Goal: Task Accomplishment & Management: Manage account settings

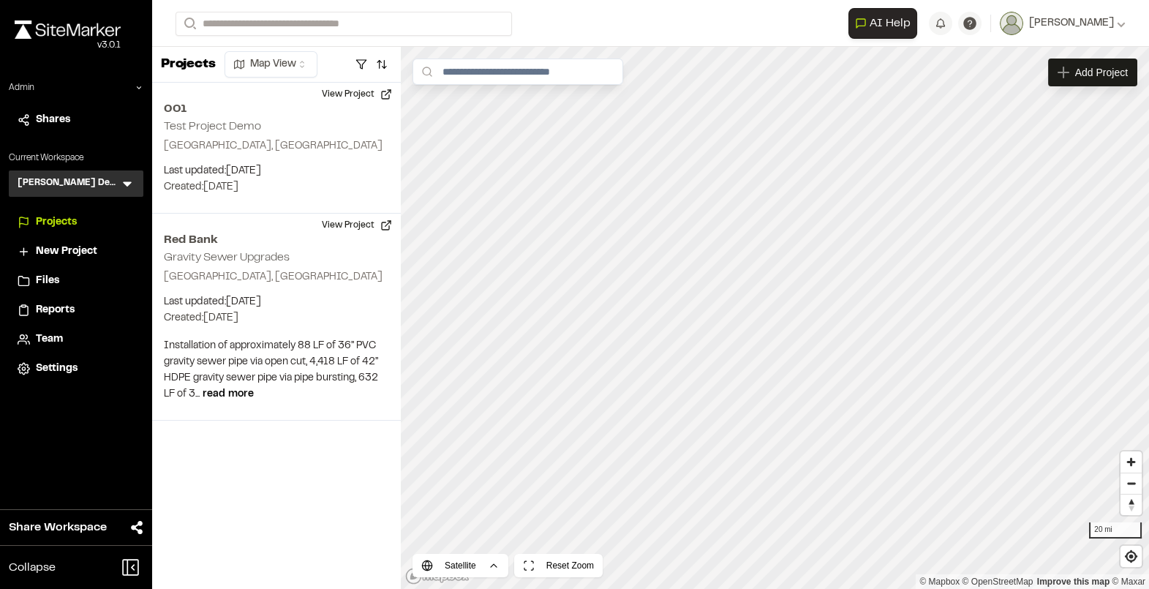
click at [129, 182] on icon at bounding box center [127, 184] width 9 height 5
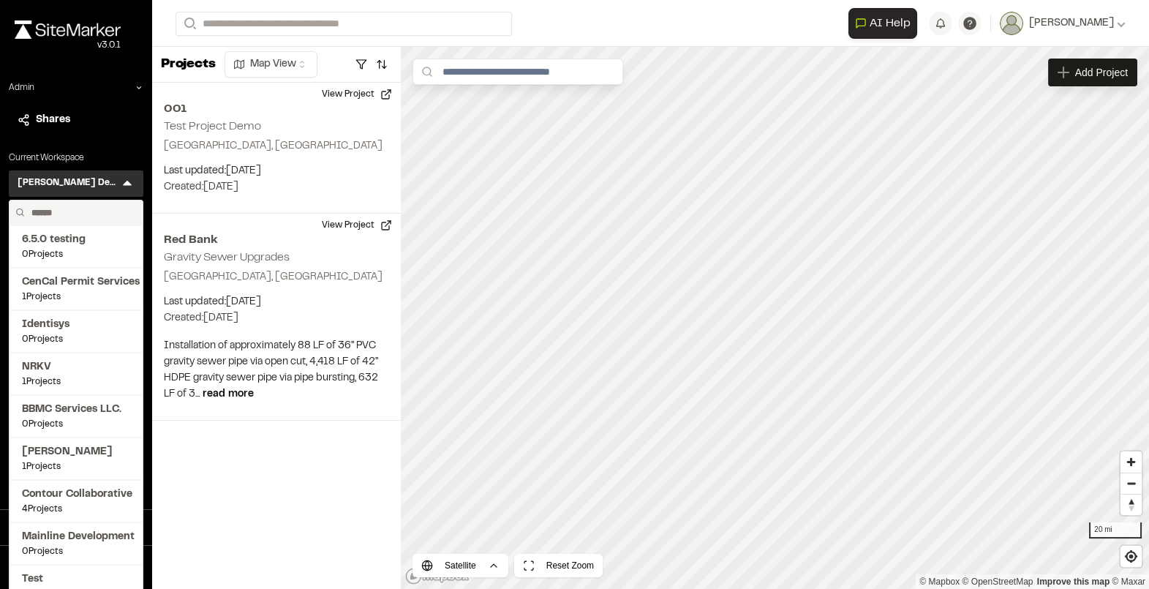
click at [78, 214] on input "text" at bounding box center [81, 212] width 111 height 25
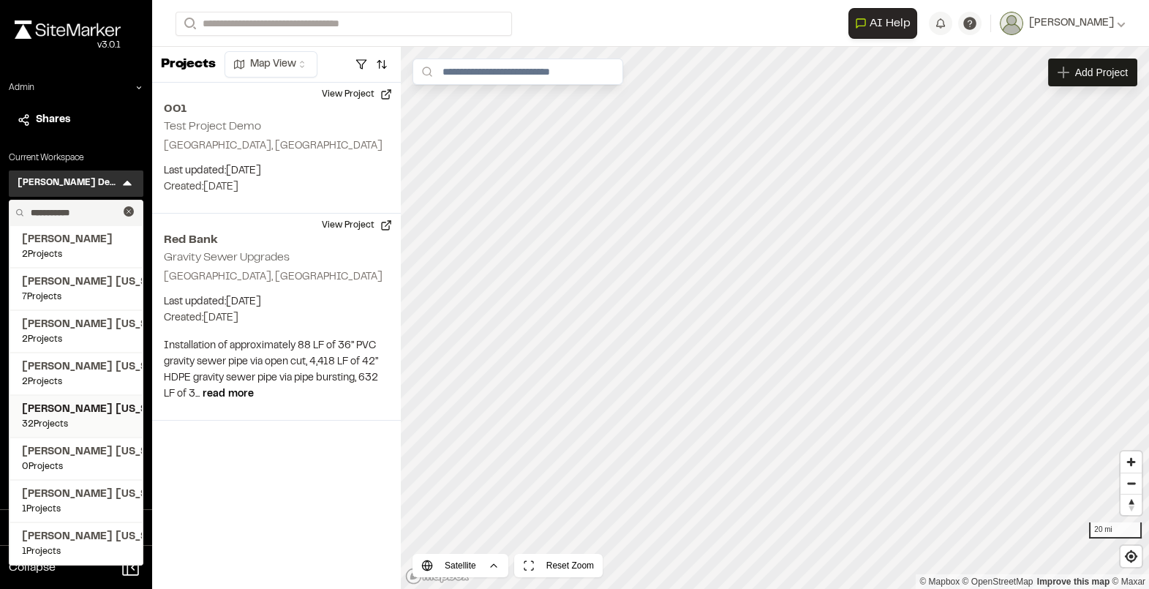
type input "**********"
click at [72, 418] on span "32 Projects" at bounding box center [76, 424] width 108 height 13
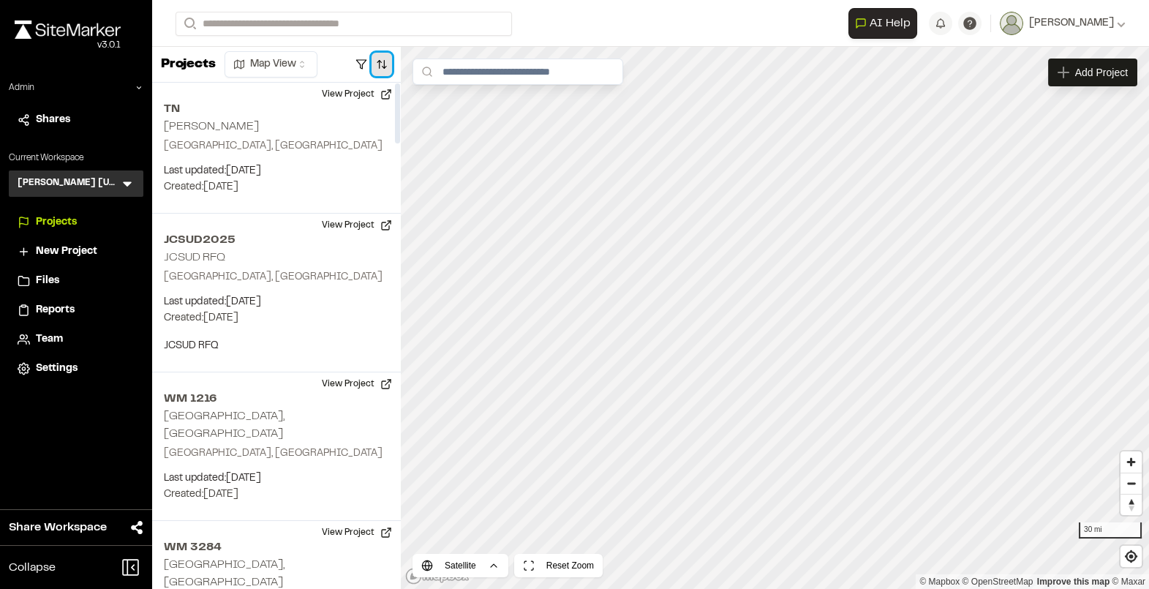
click at [381, 65] on button "button" at bounding box center [382, 64] width 20 height 23
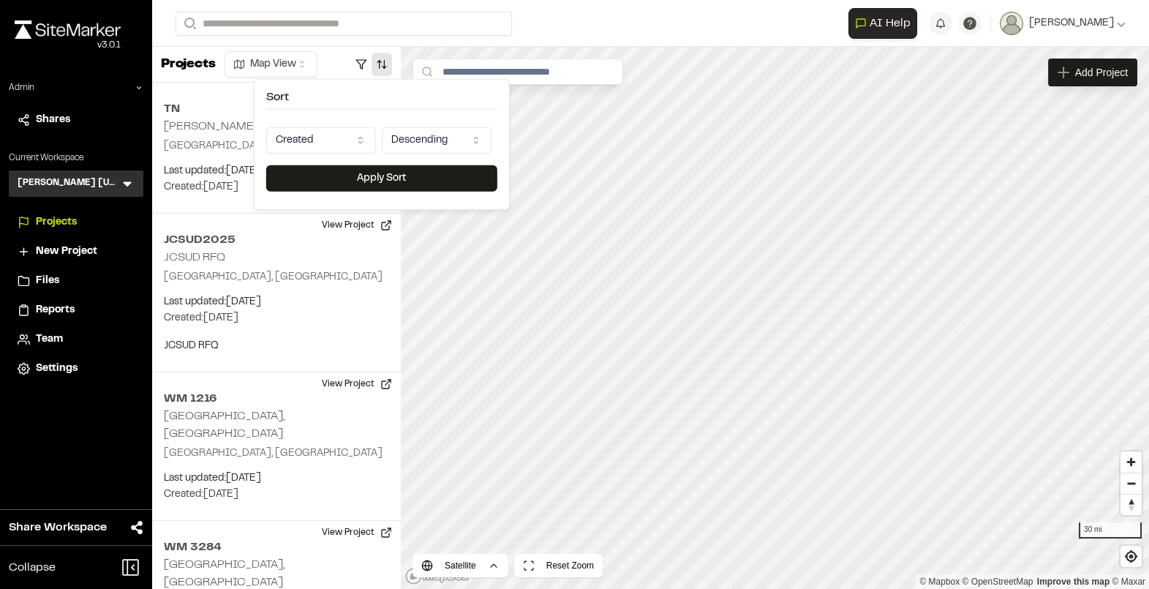
click at [336, 133] on html "Close sidebar v 3.0.1 Admin Shares Current Workspace Kimley Horn Texas KH Menu …" at bounding box center [574, 294] width 1149 height 589
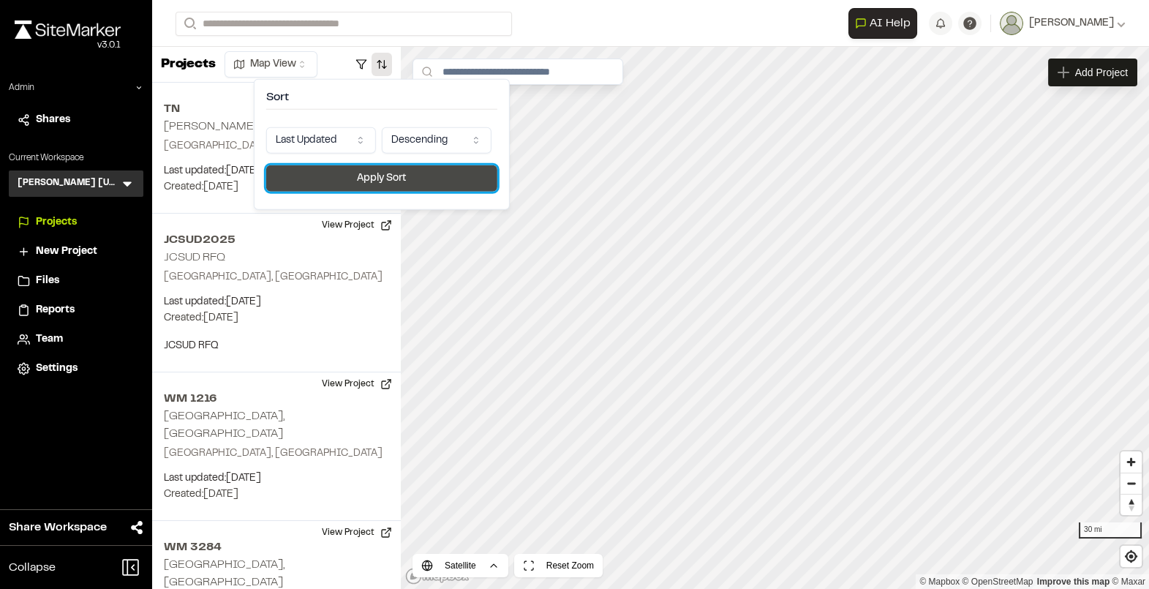
click at [338, 178] on button "Apply Sort" at bounding box center [381, 178] width 231 height 26
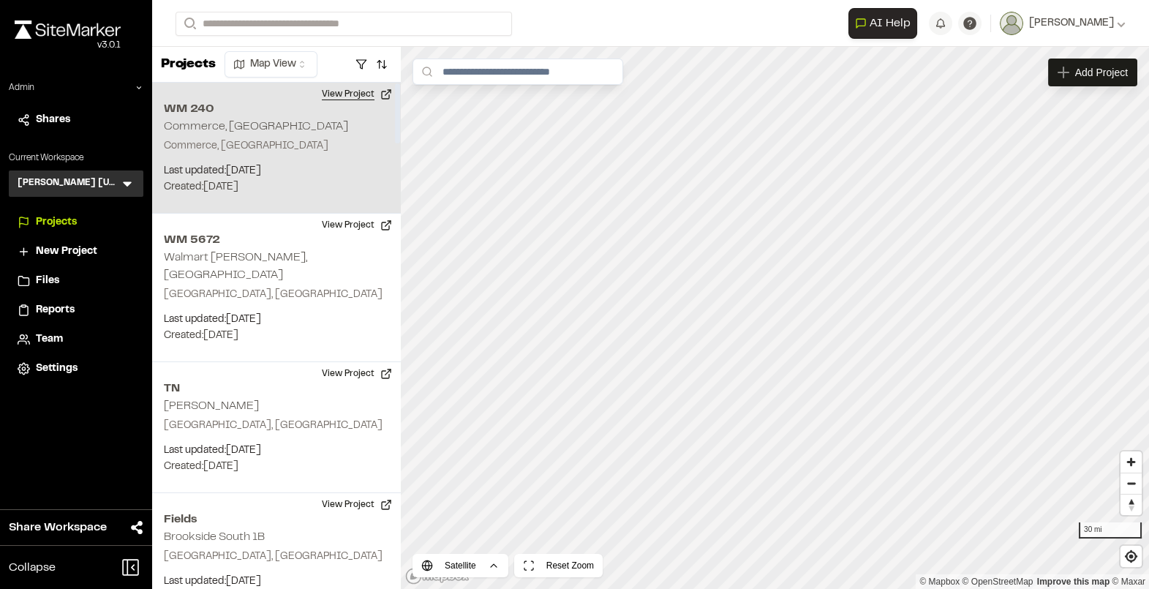
click at [345, 97] on button "View Project" at bounding box center [357, 94] width 88 height 23
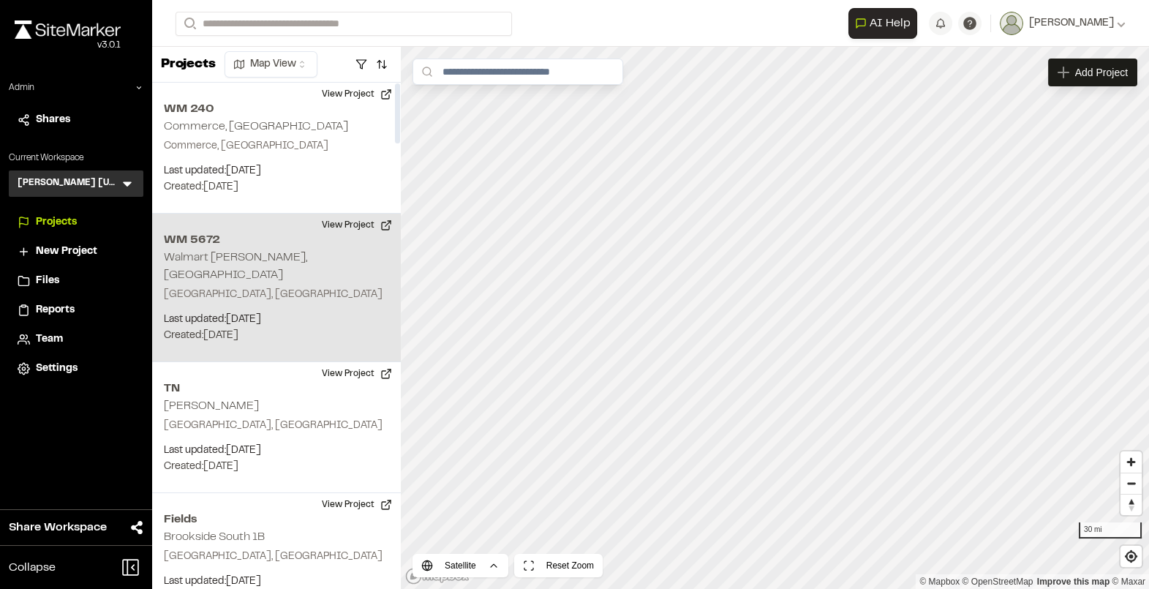
scroll to position [26, 0]
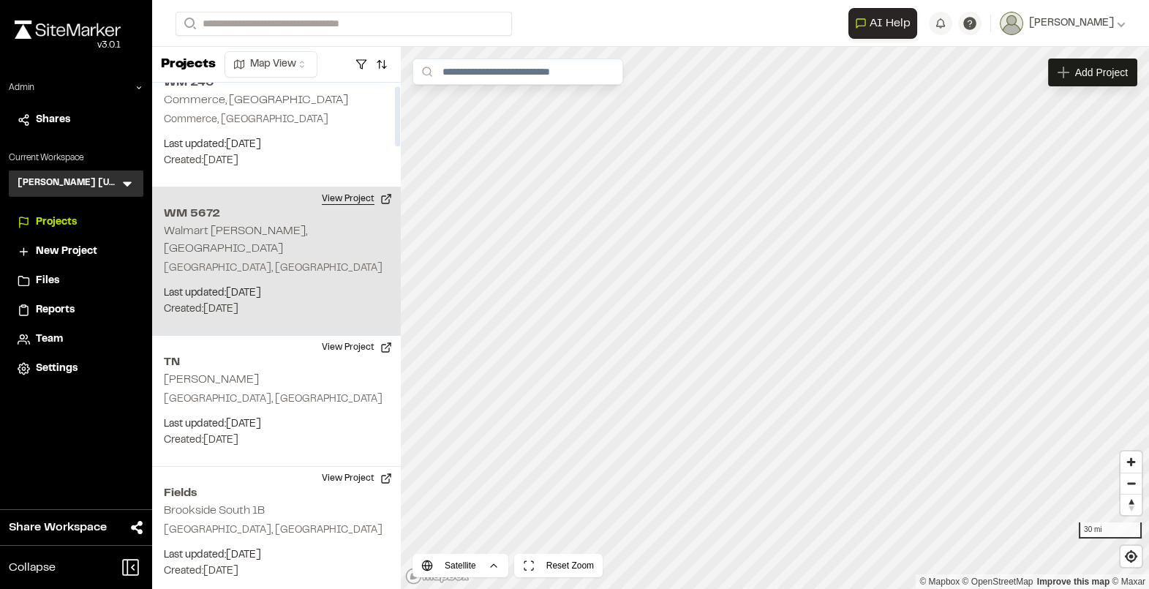
click at [352, 199] on button "View Project" at bounding box center [357, 198] width 88 height 23
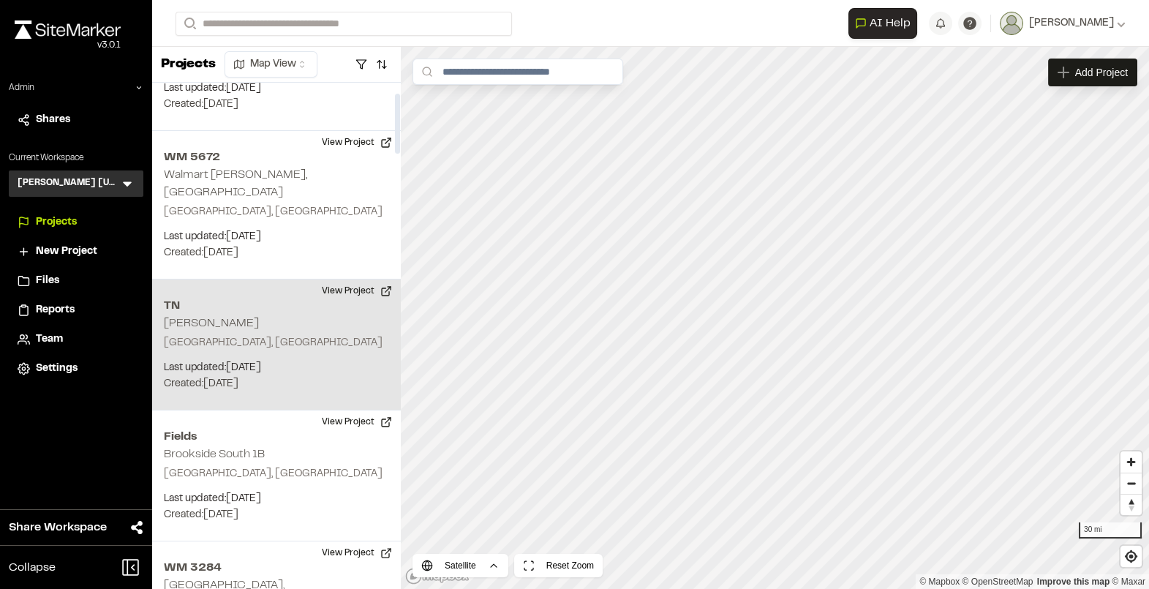
scroll to position [86, 0]
click at [353, 276] on button "View Project" at bounding box center [357, 287] width 88 height 23
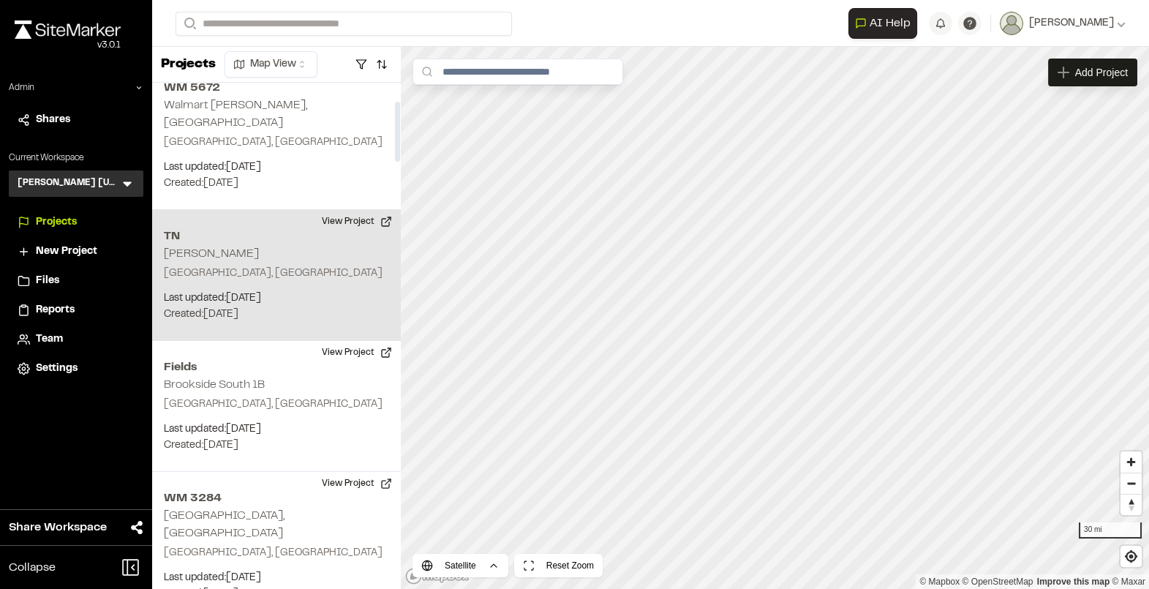
scroll to position [154, 0]
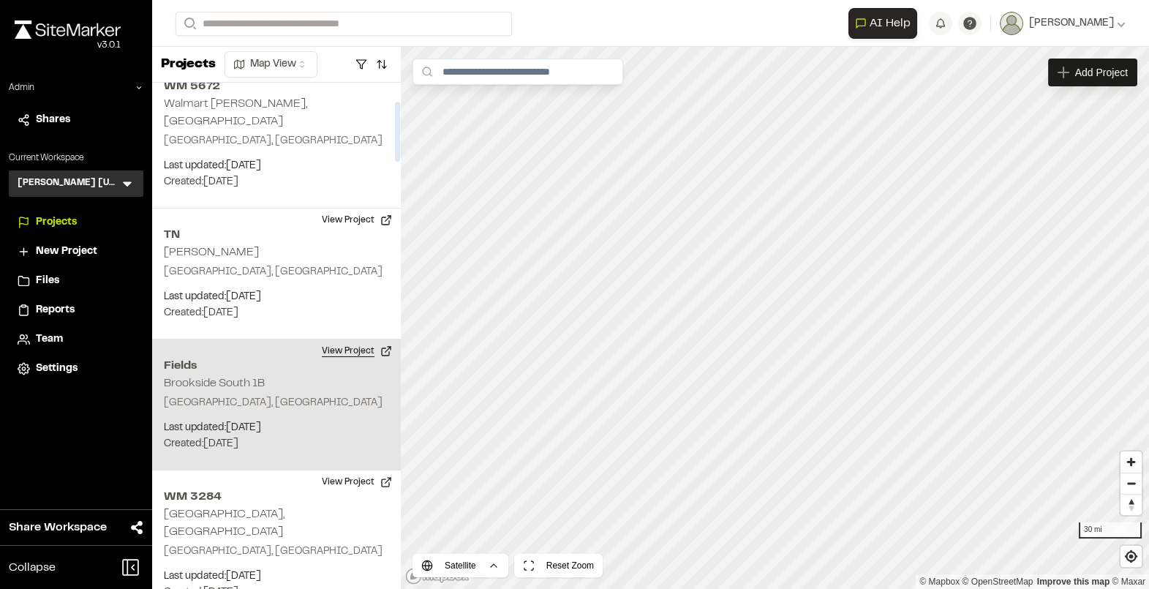
click at [353, 339] on button "View Project" at bounding box center [357, 350] width 88 height 23
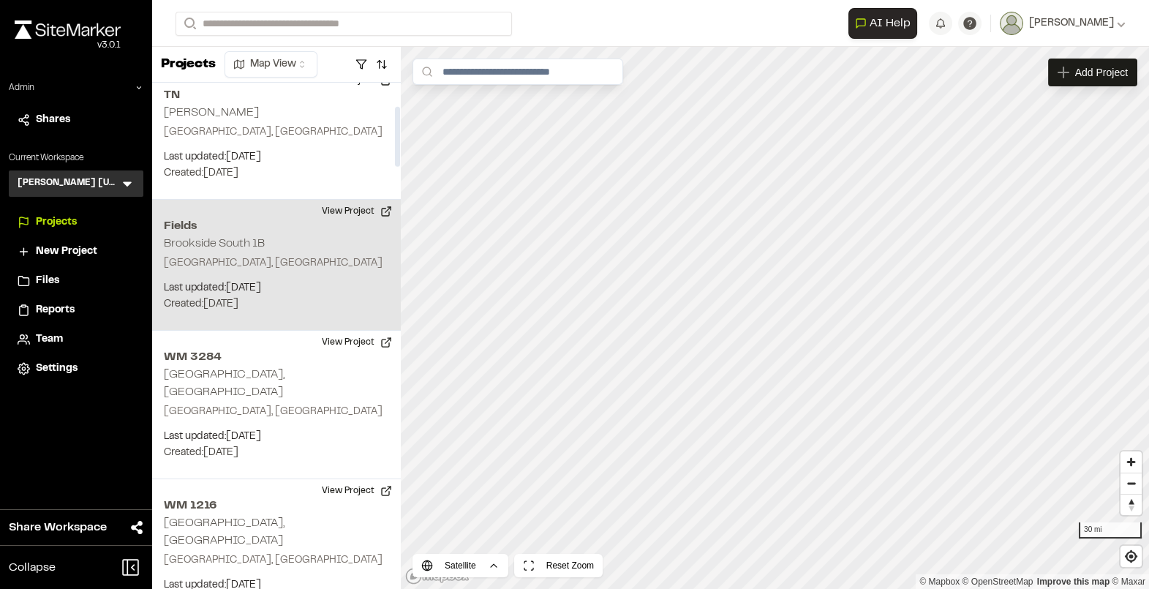
scroll to position [307, 0]
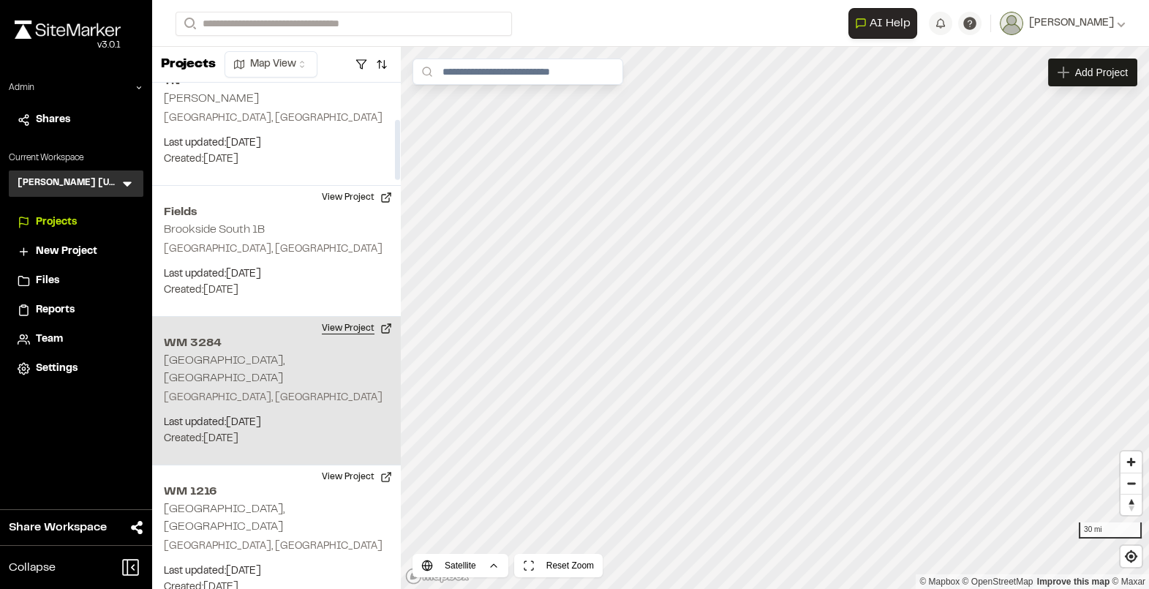
click at [352, 317] on button "View Project" at bounding box center [357, 328] width 88 height 23
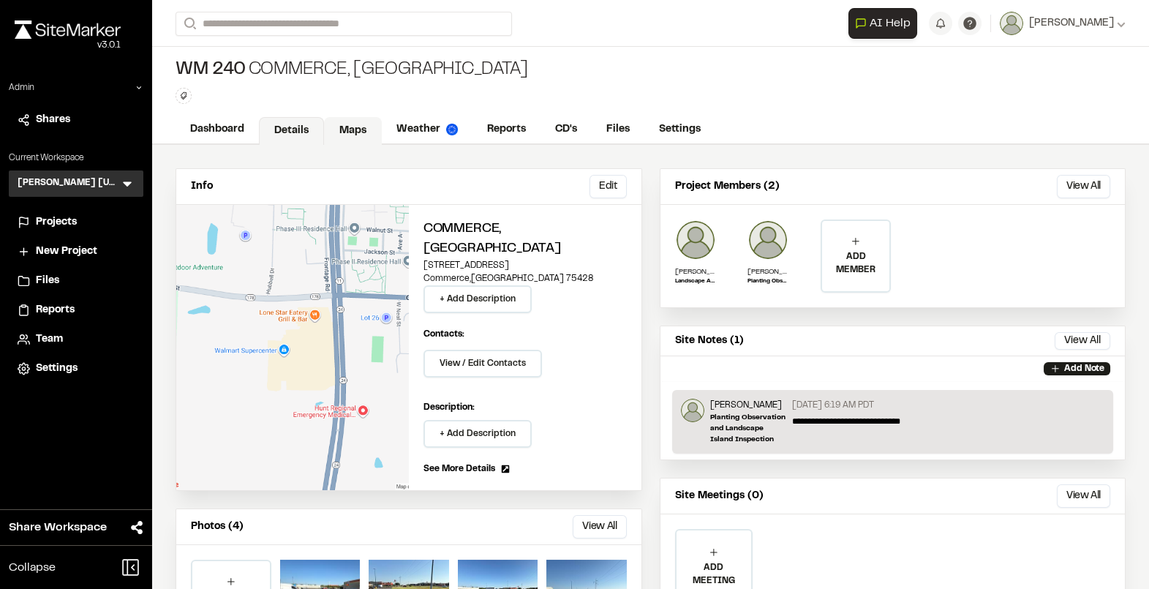
click at [354, 127] on link "Maps" at bounding box center [353, 131] width 58 height 28
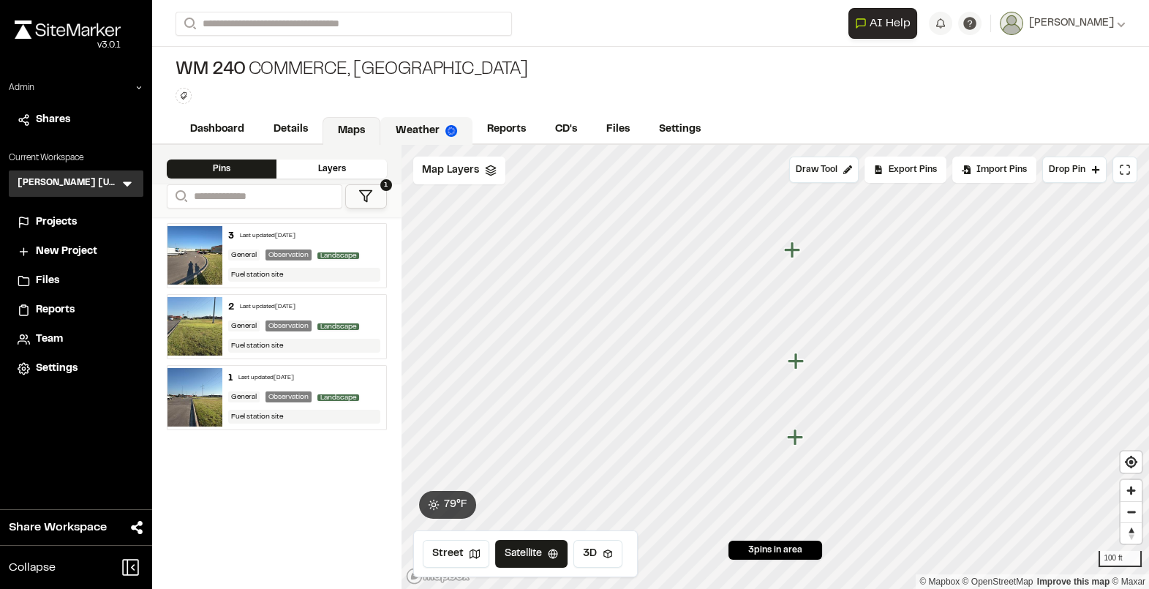
click at [389, 135] on link "Weather" at bounding box center [426, 131] width 92 height 28
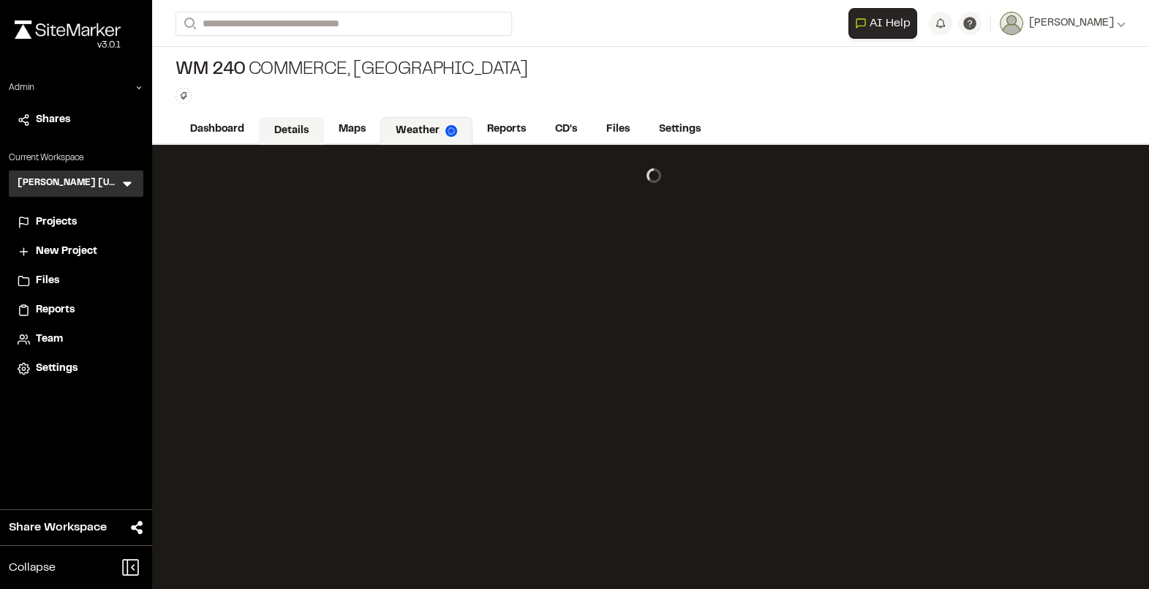
click at [279, 133] on link "Details" at bounding box center [291, 131] width 65 height 28
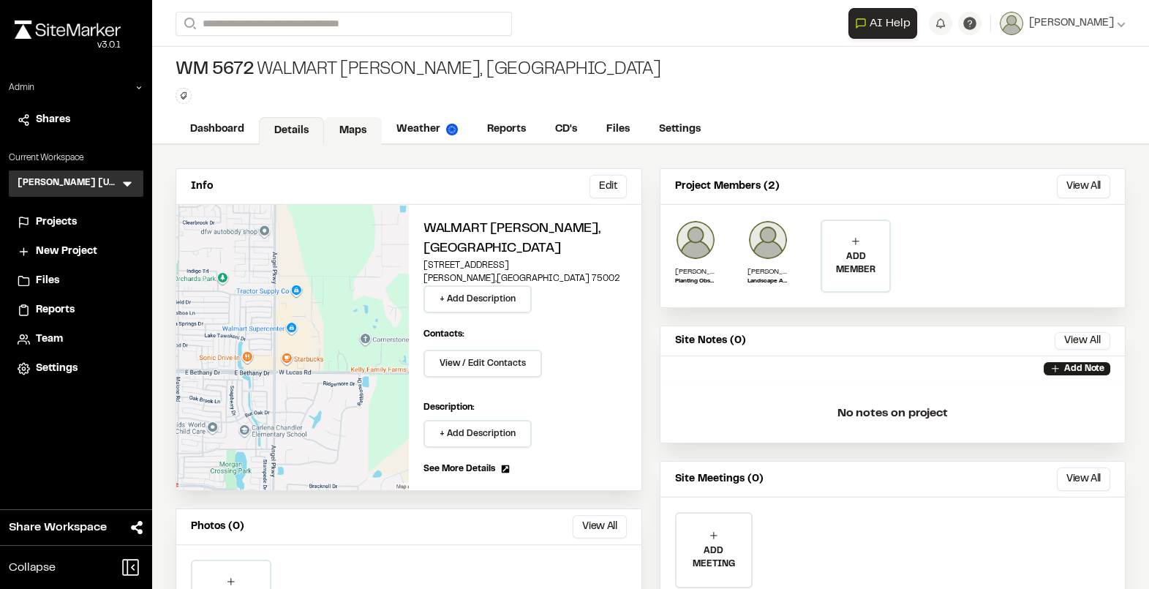
click at [347, 140] on link "Maps" at bounding box center [353, 131] width 58 height 28
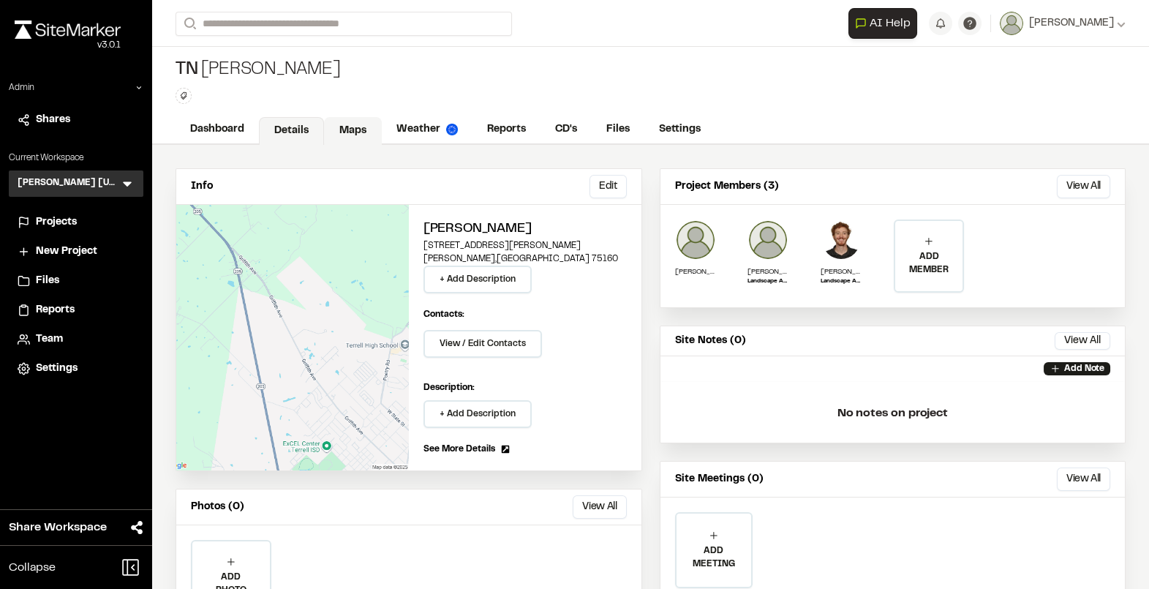
click at [345, 135] on link "Maps" at bounding box center [353, 131] width 58 height 28
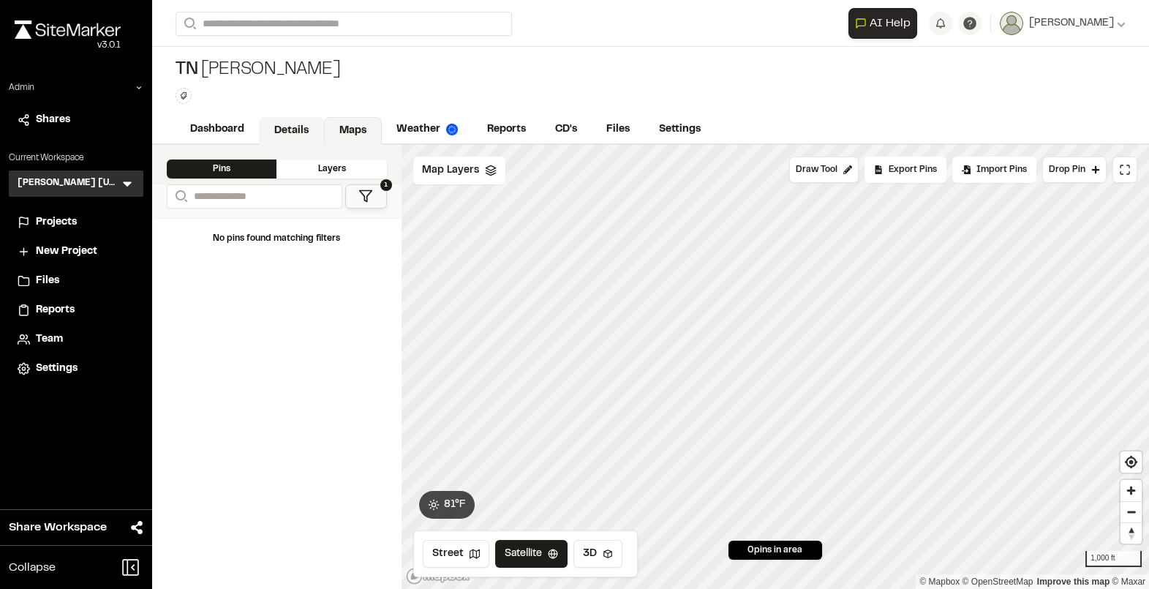
click at [292, 127] on link "Details" at bounding box center [291, 131] width 65 height 28
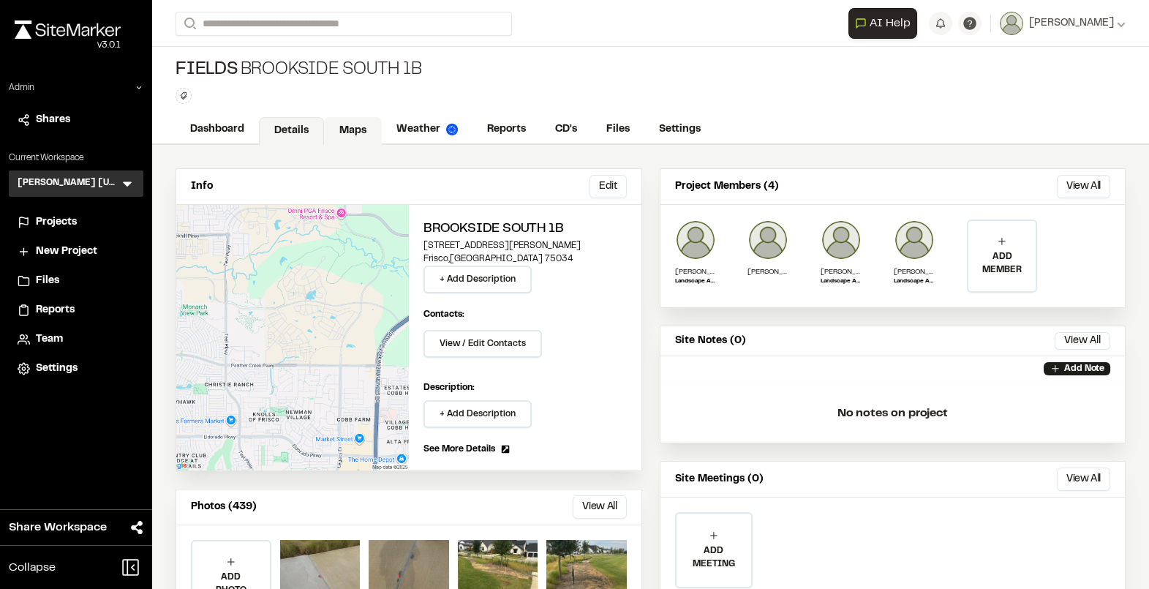
click at [358, 127] on link "Maps" at bounding box center [353, 131] width 58 height 28
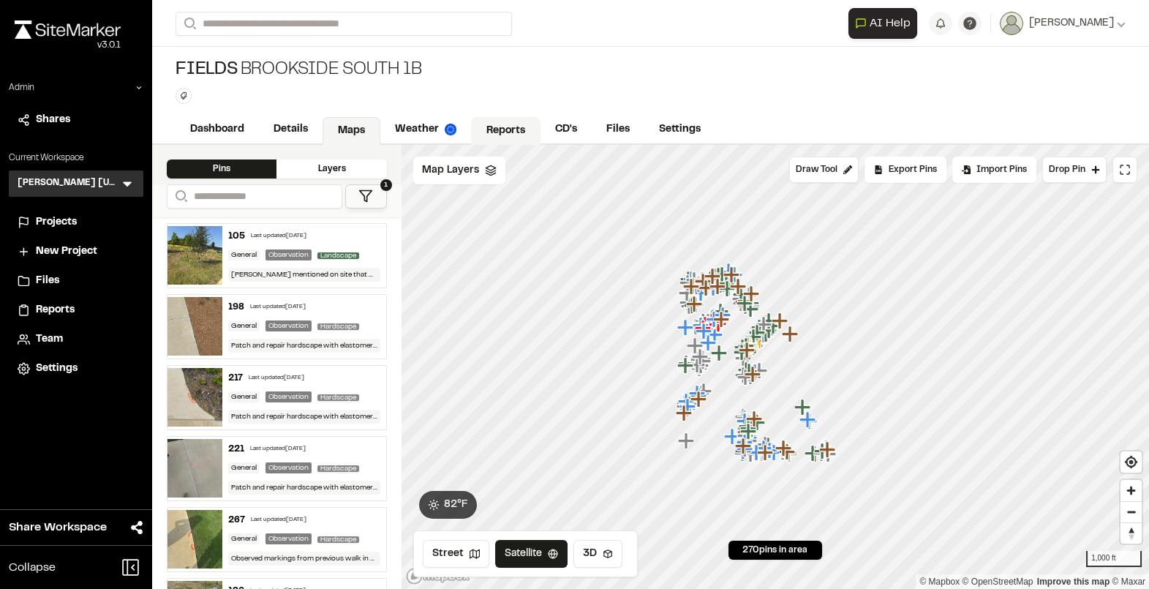
click at [512, 135] on link "Reports" at bounding box center [505, 131] width 69 height 28
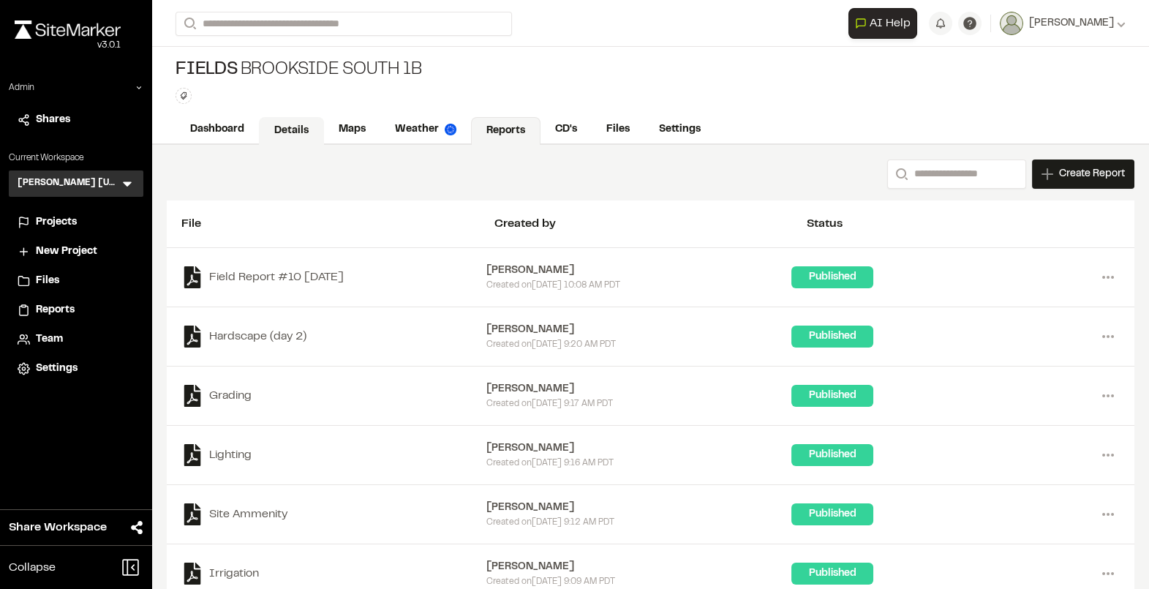
click at [296, 119] on link "Details" at bounding box center [291, 131] width 65 height 28
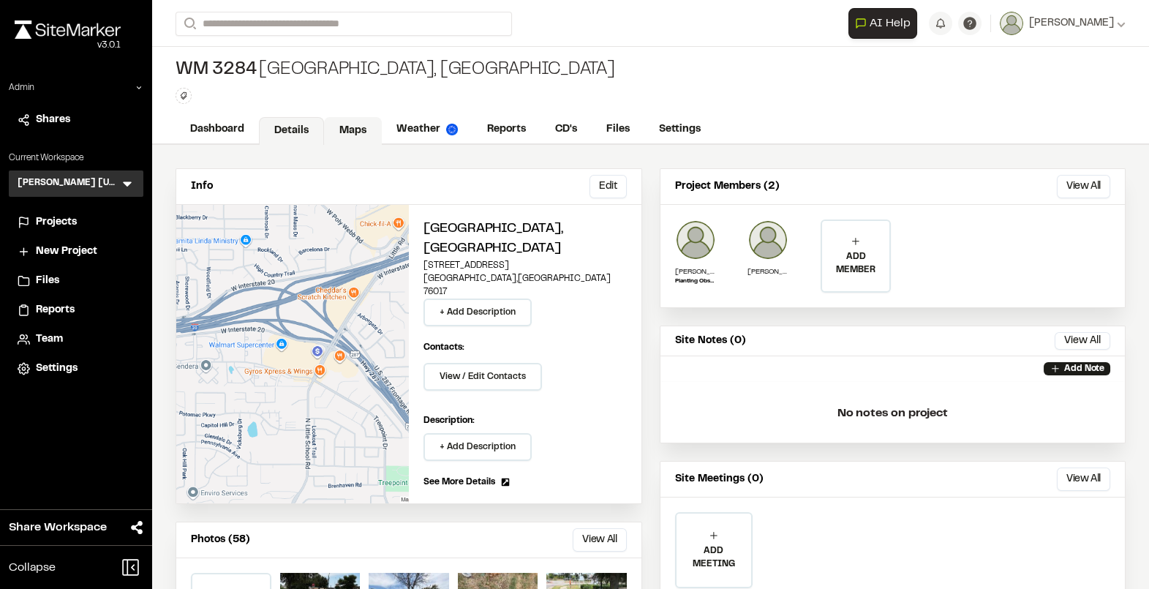
click at [358, 125] on link "Maps" at bounding box center [353, 131] width 58 height 28
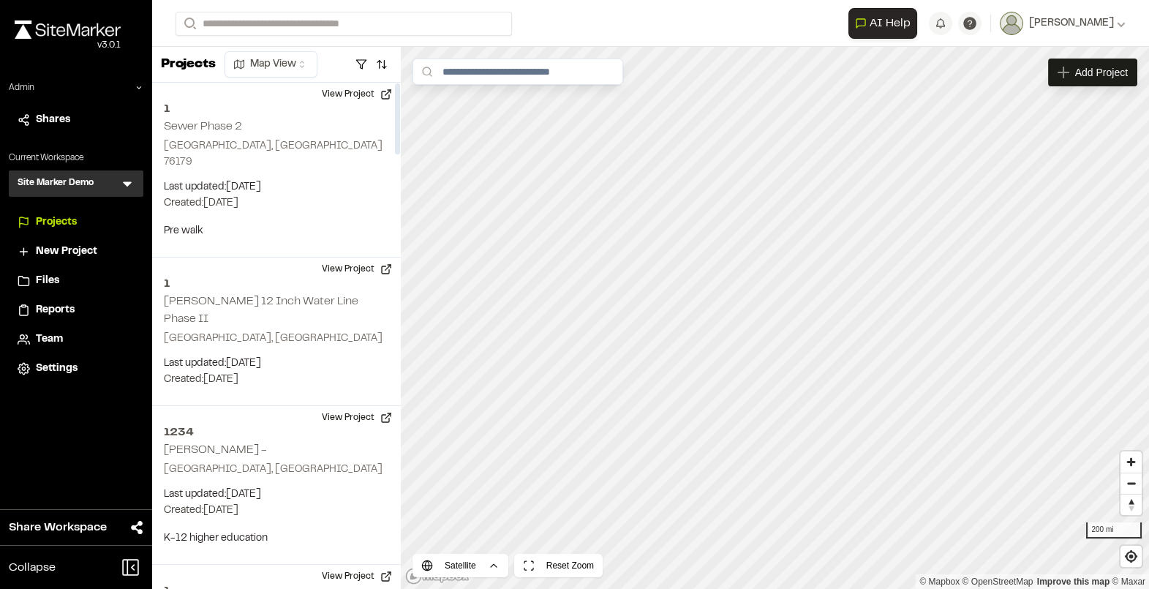
click at [133, 180] on icon at bounding box center [127, 183] width 15 height 15
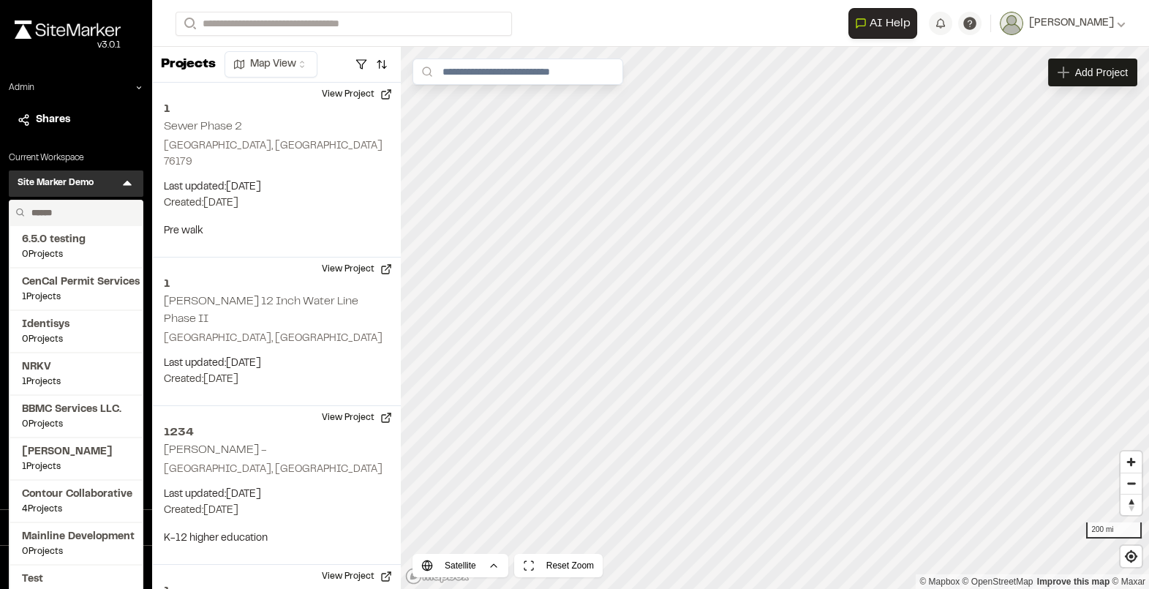
click at [86, 213] on input "text" at bounding box center [81, 212] width 111 height 25
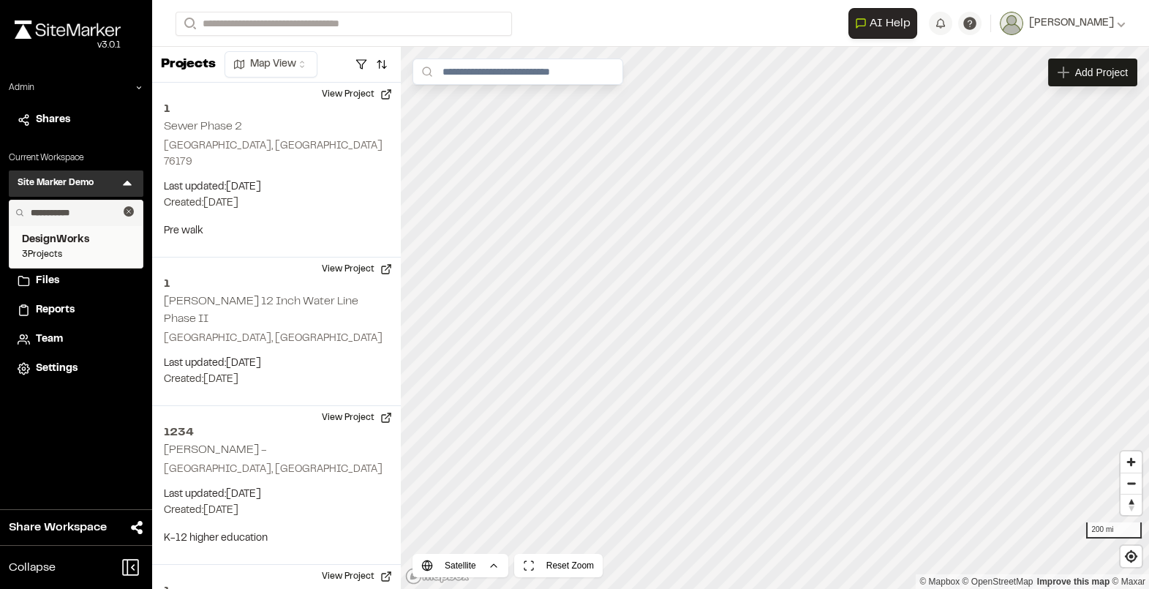
type input "**********"
click at [73, 239] on span "DesignWorks" at bounding box center [76, 240] width 108 height 16
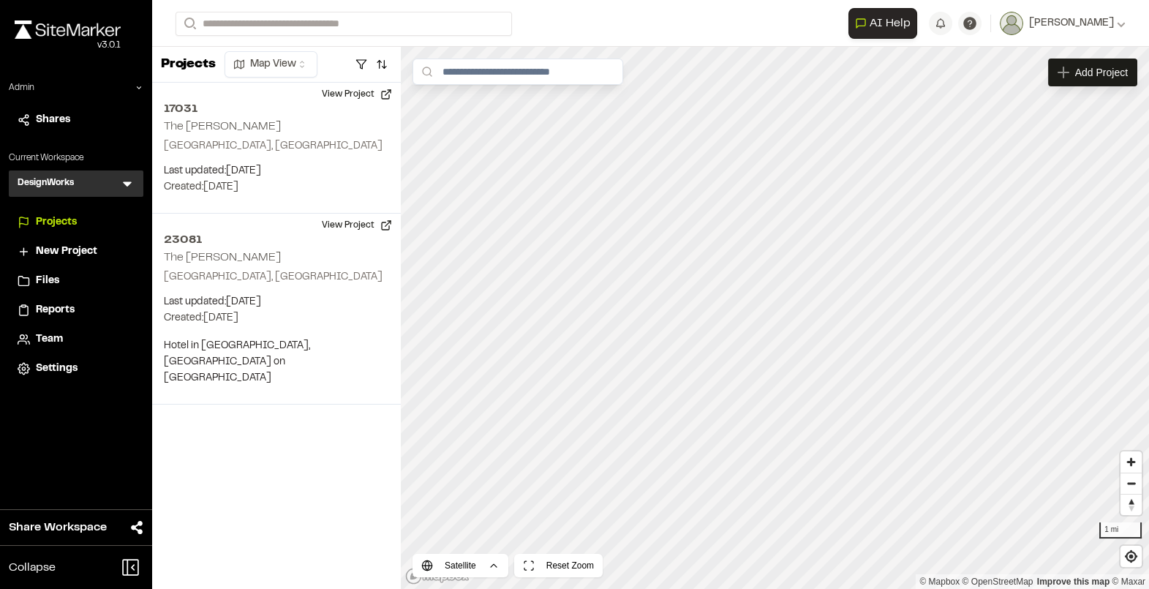
click at [54, 361] on span "Settings" at bounding box center [57, 369] width 42 height 16
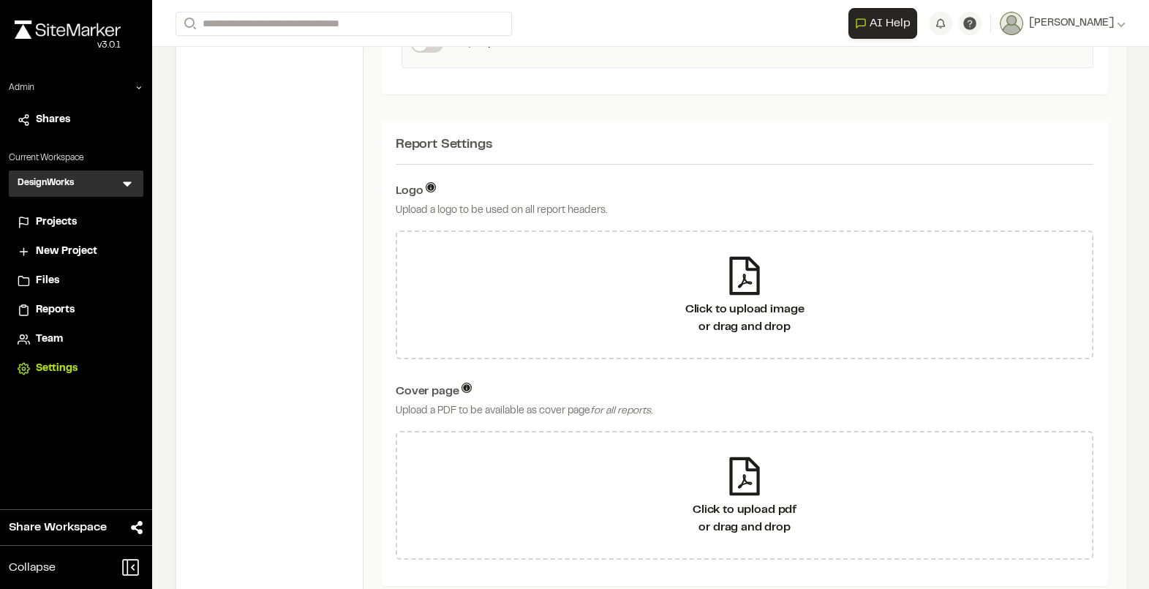
scroll to position [821, 0]
